Goal: Find specific page/section

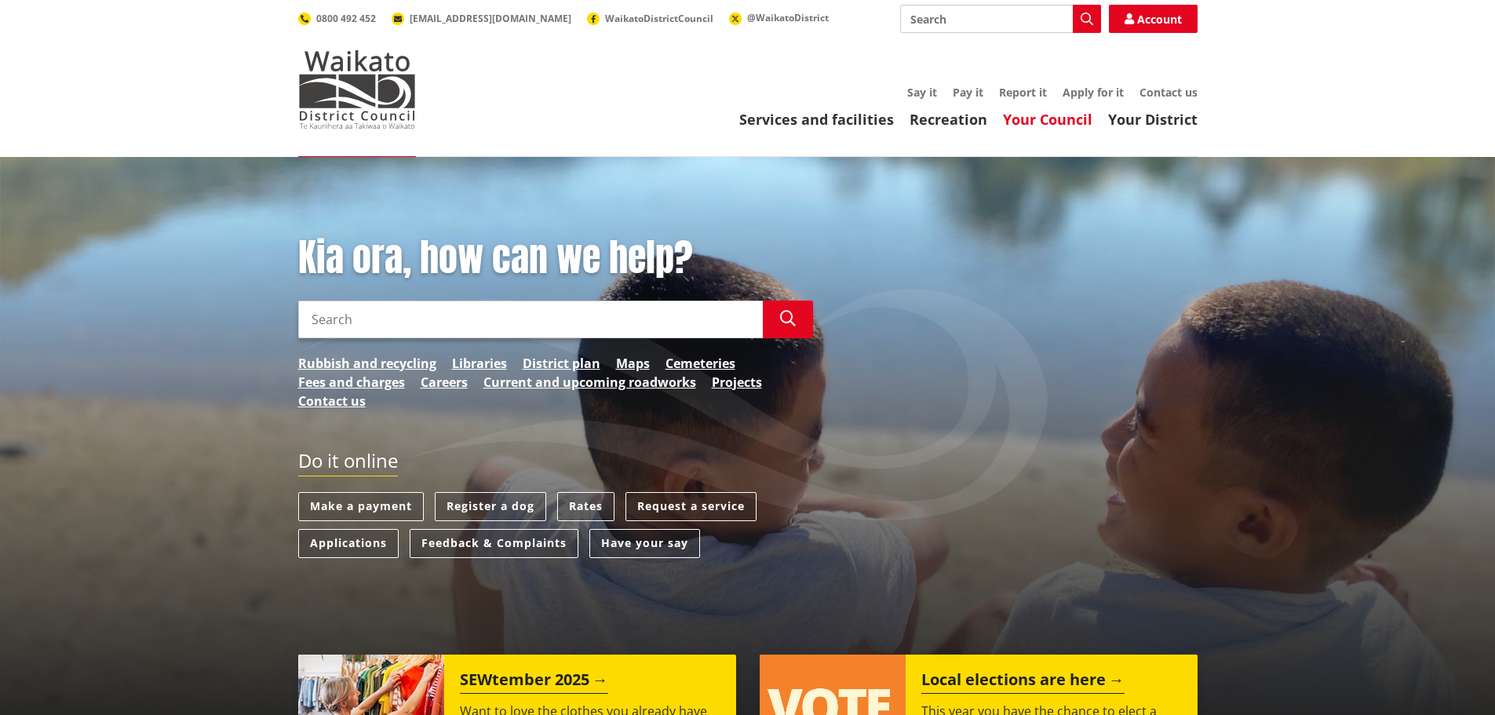
click at [1037, 125] on link "Your Council" at bounding box center [1047, 119] width 89 height 19
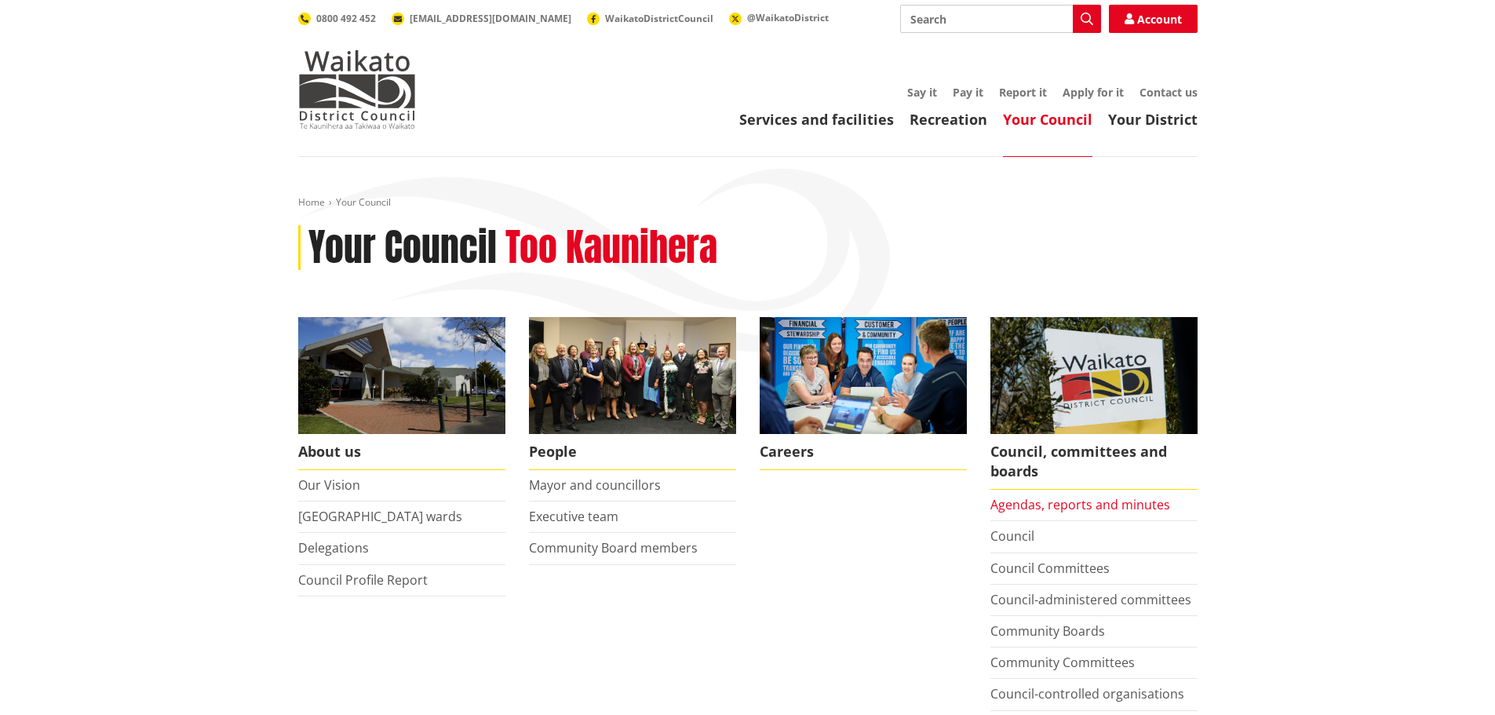
click at [1060, 508] on link "Agendas, reports and minutes" at bounding box center [1081, 504] width 180 height 17
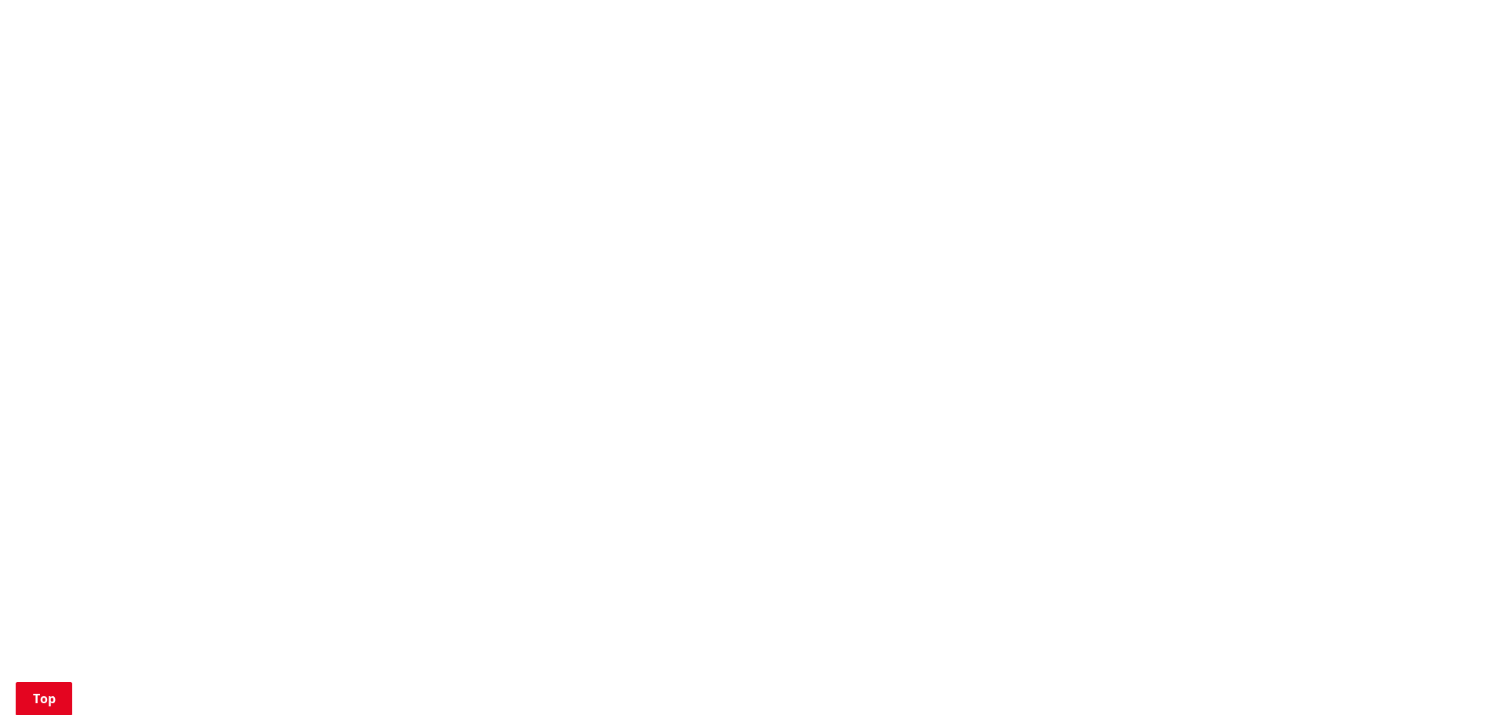
scroll to position [1334, 0]
